Goal: Check status: Check status

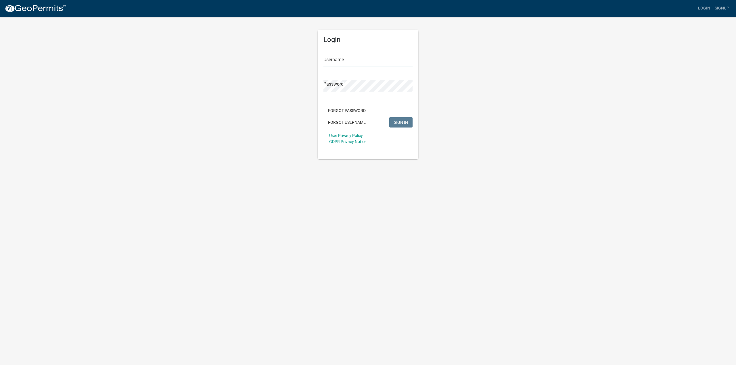
type input "ajpoehler"
click at [400, 124] on span "SIGN IN" at bounding box center [401, 122] width 14 height 5
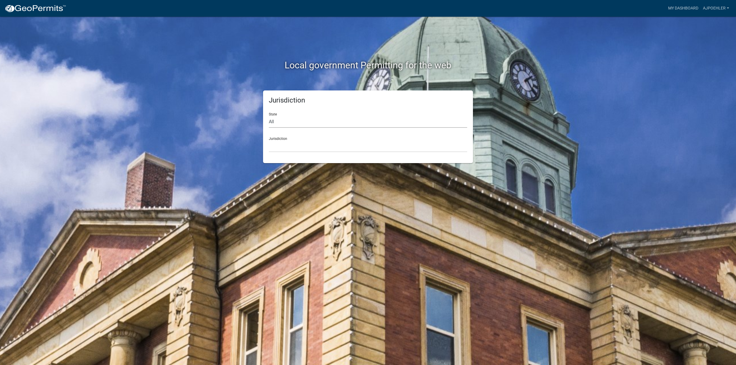
click at [280, 120] on select "All [US_STATE] [US_STATE] [US_STATE] [US_STATE] [US_STATE] [US_STATE] [US_STATE…" at bounding box center [368, 122] width 198 height 12
select select "[US_STATE]"
click at [269, 116] on select "All [US_STATE] [US_STATE] [US_STATE] [US_STATE] [US_STATE] [US_STATE] [US_STATE…" at bounding box center [368, 122] width 198 height 12
click at [277, 144] on select "[GEOGRAPHIC_DATA], [US_STATE] [GEOGRAPHIC_DATA], [US_STATE] [GEOGRAPHIC_DATA], …" at bounding box center [368, 147] width 198 height 12
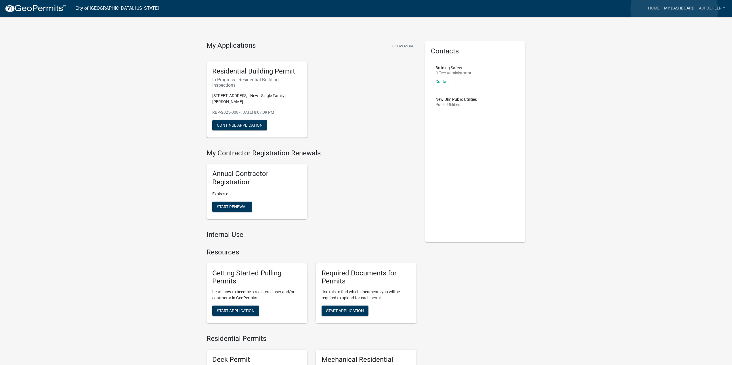
click at [674, 10] on link "My Dashboard" at bounding box center [679, 8] width 35 height 11
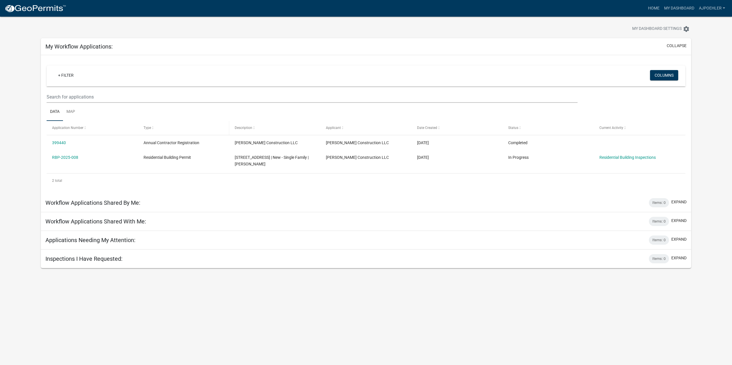
scroll to position [17, 0]
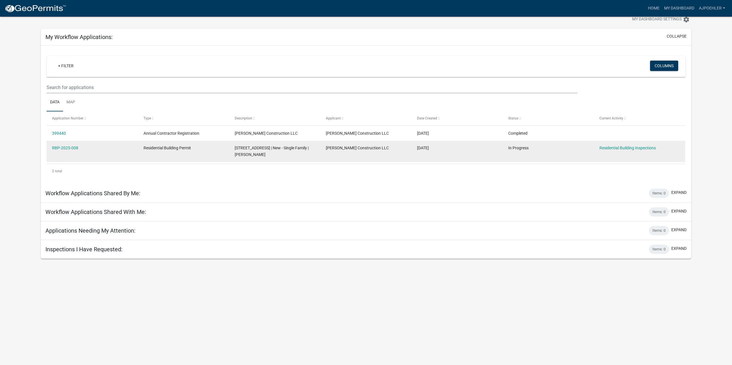
click at [196, 153] on datatable-body-cell "Residential Building Permit" at bounding box center [183, 151] width 91 height 21
click at [614, 147] on link "Residential Building Inspections" at bounding box center [627, 148] width 56 height 5
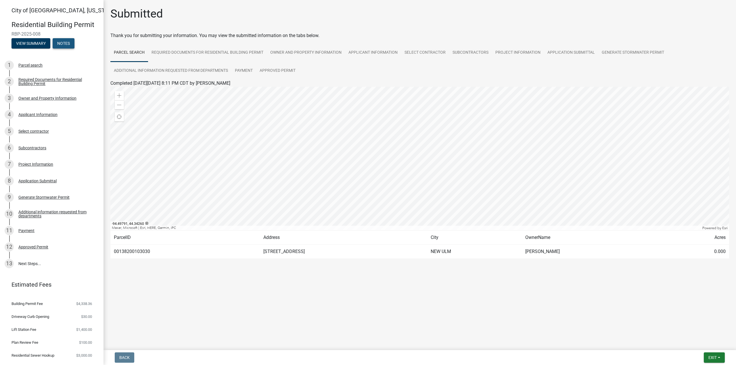
click at [64, 46] on button "Notes" at bounding box center [64, 43] width 22 height 10
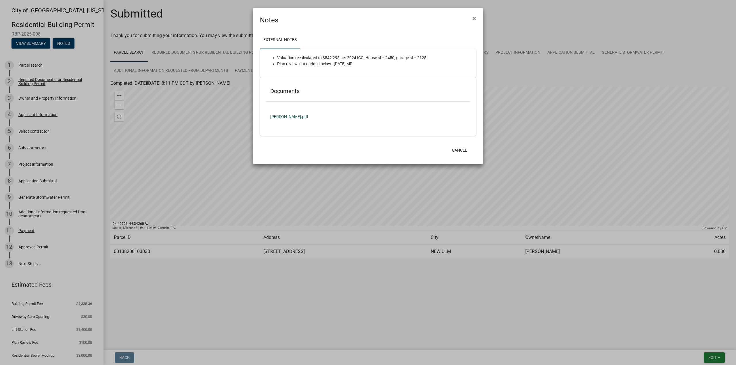
click at [287, 116] on link "[PERSON_NAME].pdf" at bounding box center [368, 116] width 205 height 13
click at [474, 20] on span "×" at bounding box center [474, 18] width 4 height 8
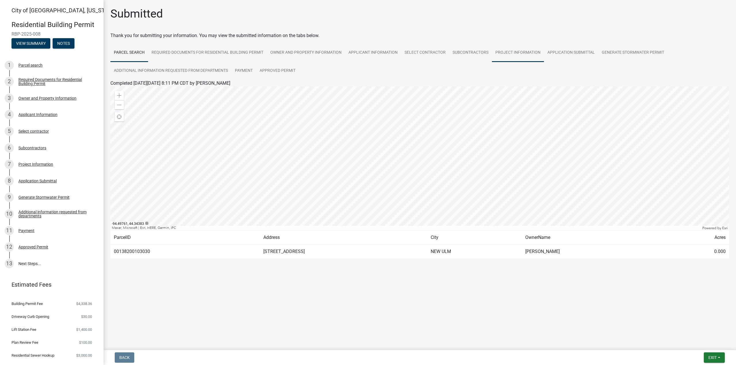
click at [519, 51] on link "Project Information" at bounding box center [518, 53] width 52 height 18
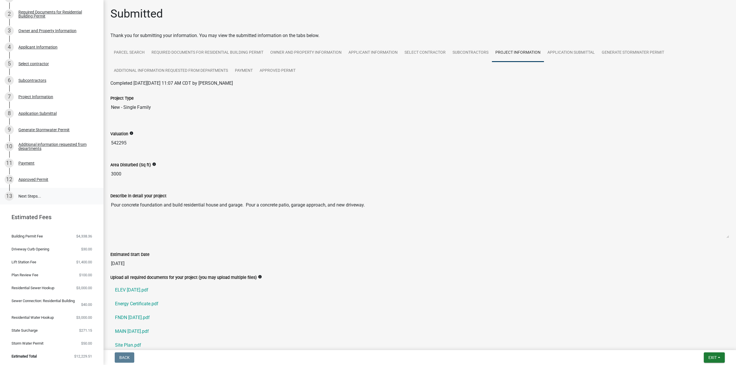
click at [25, 195] on link "13 Next Steps..." at bounding box center [51, 196] width 103 height 17
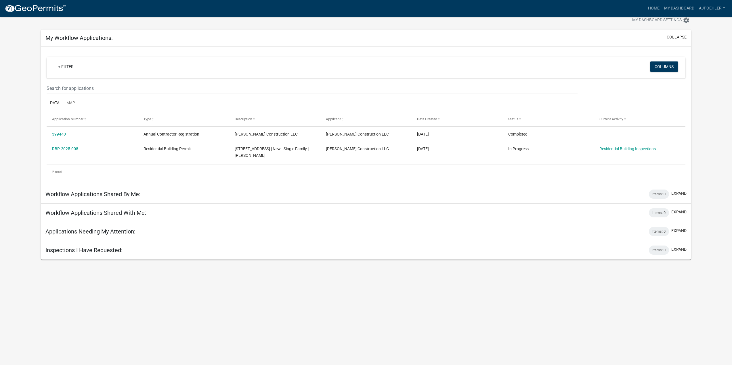
scroll to position [17, 0]
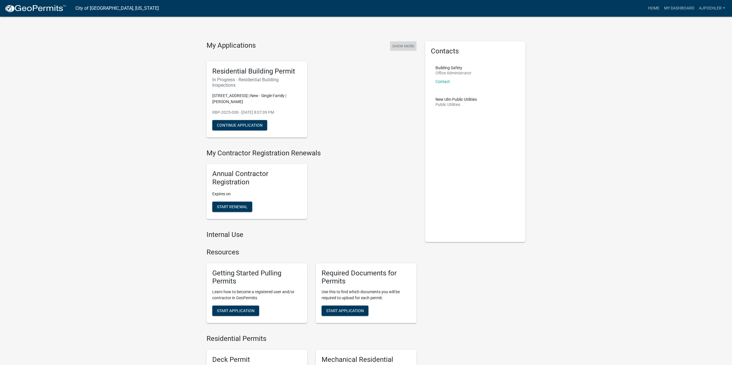
click at [406, 44] on button "Show More" at bounding box center [403, 45] width 26 height 9
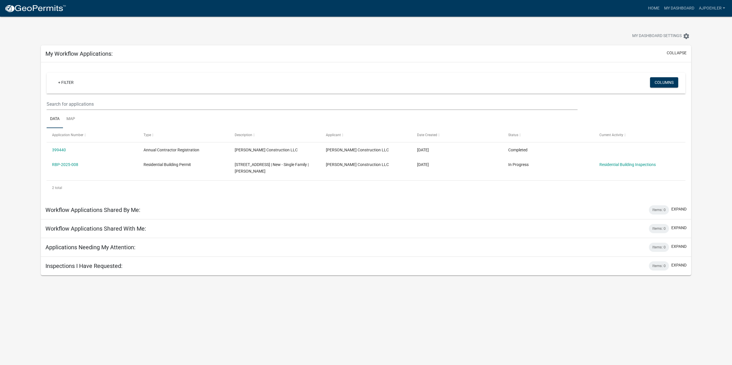
click at [260, 269] on div "Inspections I Have Requested: Items: 0 expand" at bounding box center [366, 266] width 650 height 19
click at [81, 268] on h5 "Inspections I Have Requested:" at bounding box center [83, 266] width 77 height 7
click at [663, 265] on div "Items: 0" at bounding box center [659, 266] width 20 height 9
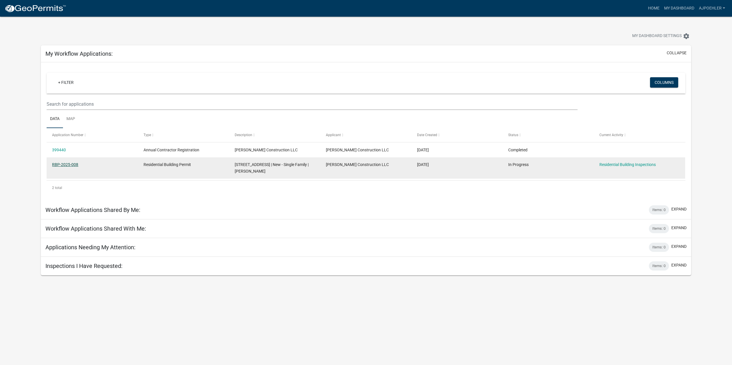
click at [76, 164] on link "RBP-2025-008" at bounding box center [65, 164] width 26 height 5
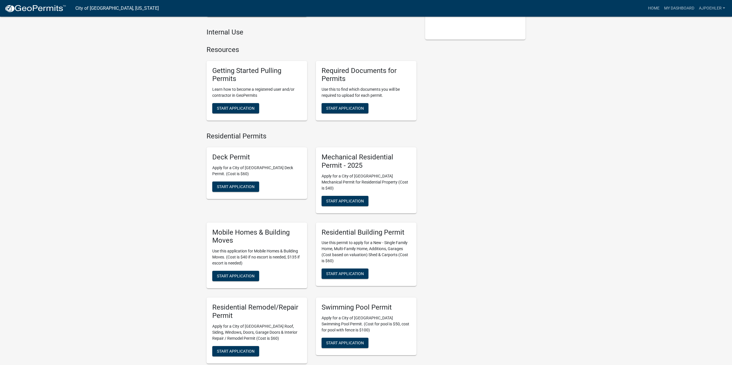
scroll to position [136, 0]
